Goal: Task Accomplishment & Management: Use online tool/utility

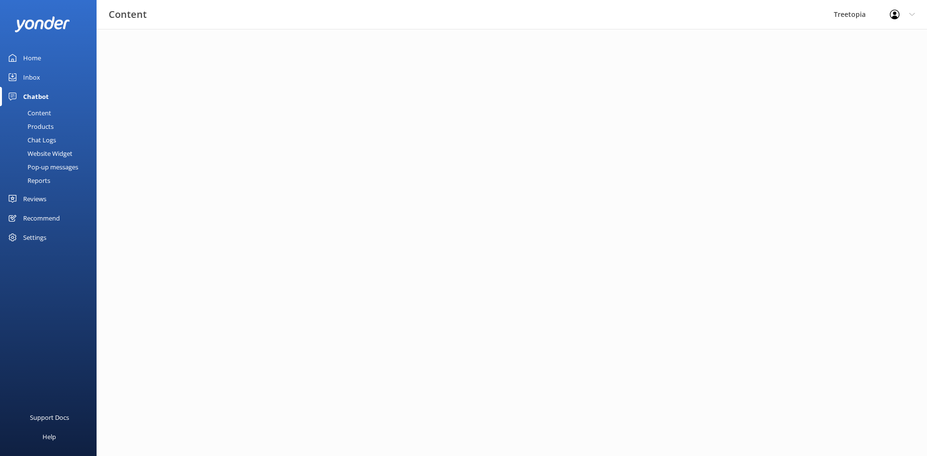
click at [40, 137] on div "Chat Logs" at bounding box center [31, 140] width 50 height 14
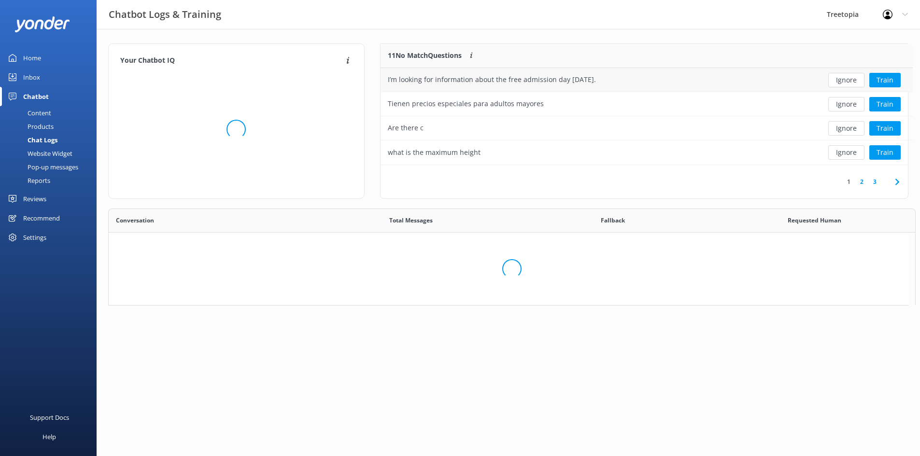
scroll to position [114, 520]
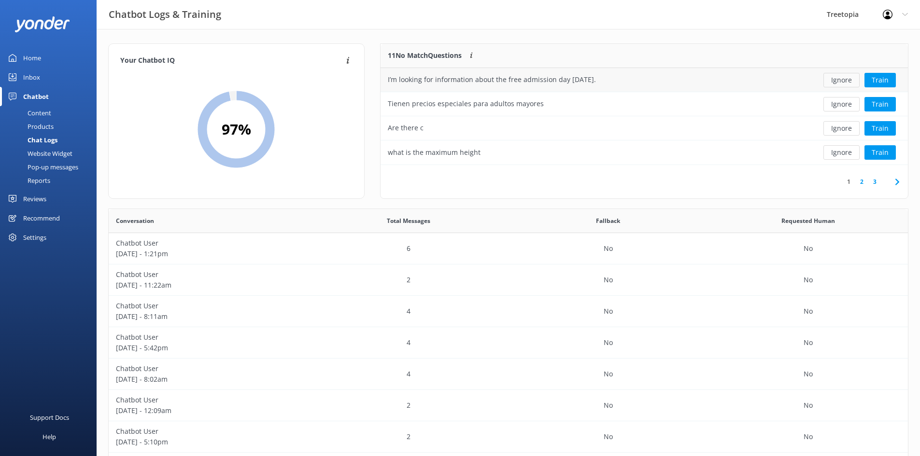
click at [842, 81] on button "Ignore" at bounding box center [841, 80] width 36 height 14
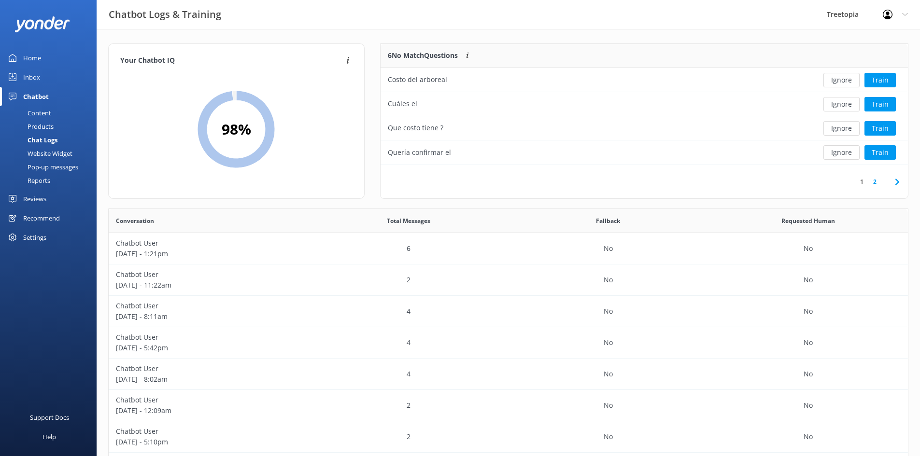
click at [842, 81] on button "Ignore" at bounding box center [841, 80] width 36 height 14
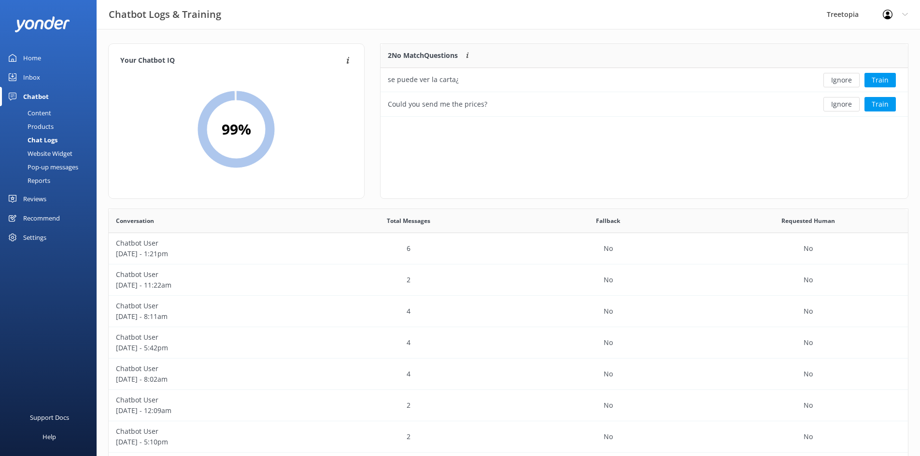
scroll to position [66, 520]
click at [842, 81] on button "Ignore" at bounding box center [841, 80] width 36 height 14
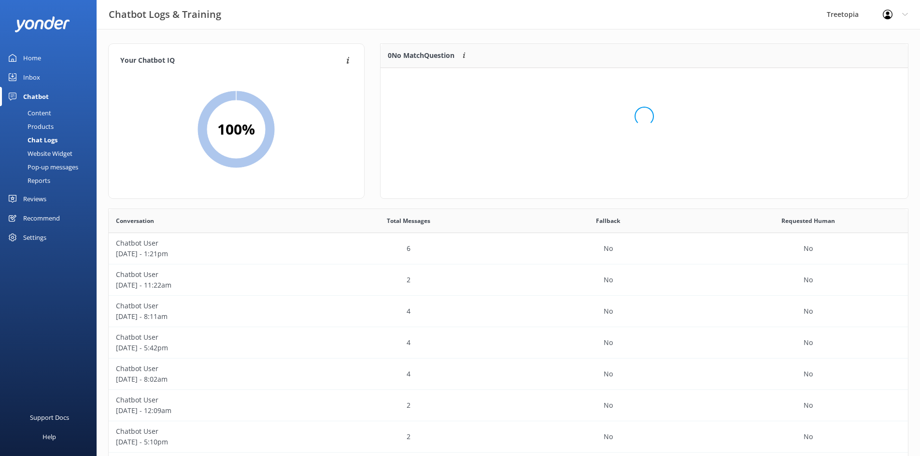
scroll to position [113, 520]
